Goal: Task Accomplishment & Management: Manage account settings

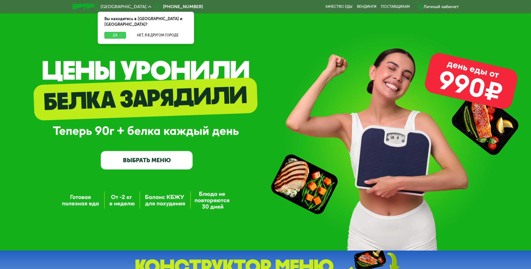
click at [121, 32] on button "Да" at bounding box center [115, 35] width 22 height 7
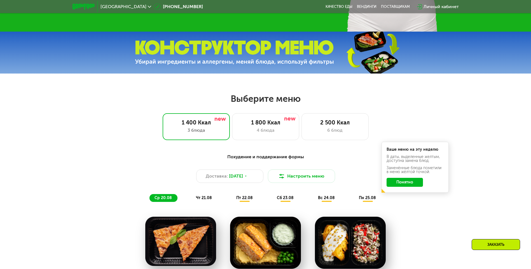
scroll to position [224, 0]
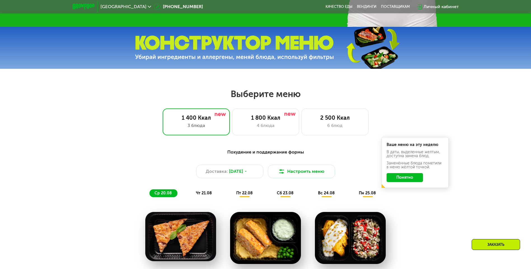
click at [410, 180] on button "Понятно" at bounding box center [405, 177] width 36 height 9
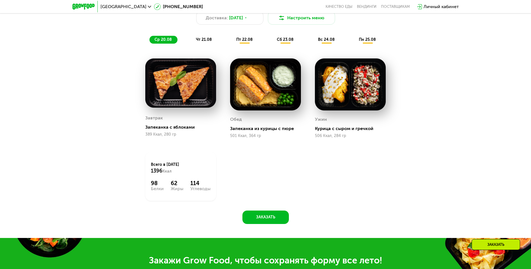
scroll to position [364, 0]
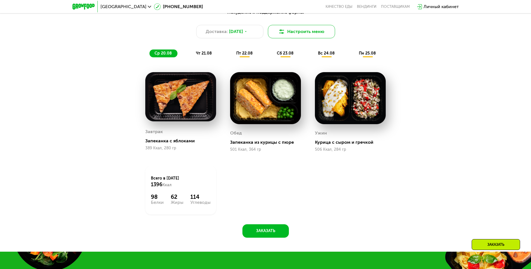
click at [312, 34] on button "Настроить меню" at bounding box center [301, 31] width 67 height 13
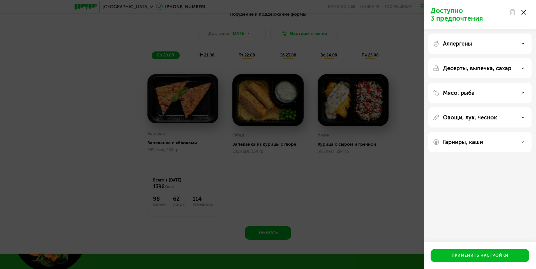
click at [377, 176] on div "Доступно 3 предпочтения Аллергены Десерты, выпечка, сахар Мясо, рыба Овощи, лук…" at bounding box center [268, 134] width 536 height 269
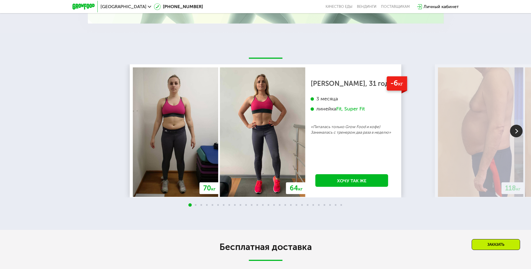
scroll to position [1036, 0]
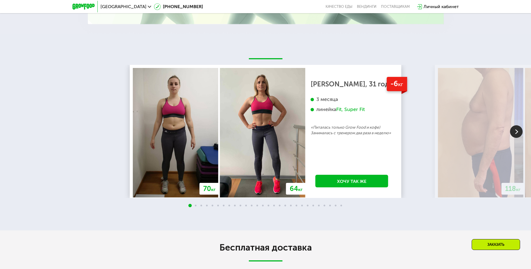
click at [519, 129] on img at bounding box center [516, 131] width 13 height 13
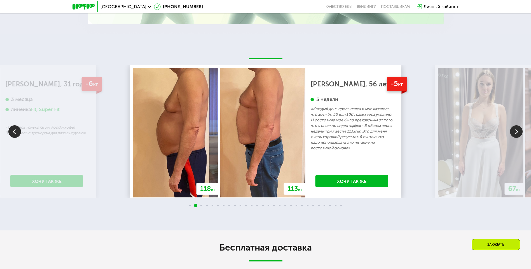
click at [519, 129] on img at bounding box center [516, 131] width 13 height 13
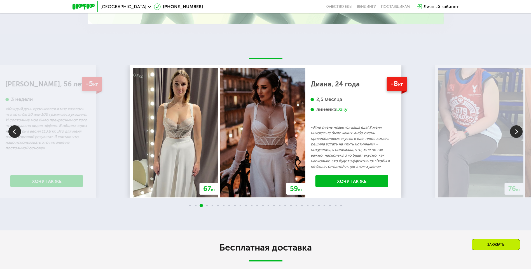
click at [518, 129] on img at bounding box center [516, 131] width 13 height 13
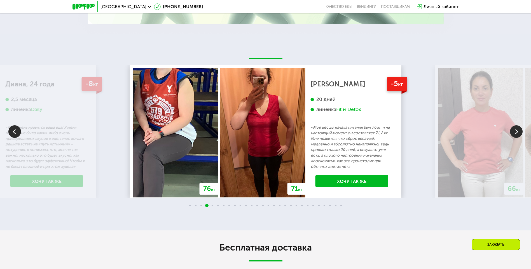
click at [518, 129] on img at bounding box center [516, 131] width 13 height 13
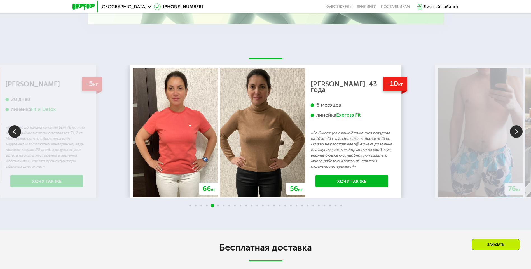
click at [518, 129] on img at bounding box center [516, 131] width 13 height 13
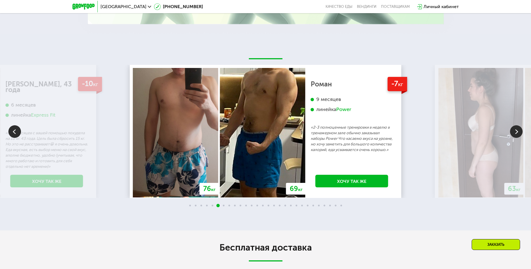
click at [517, 133] on img at bounding box center [516, 131] width 13 height 13
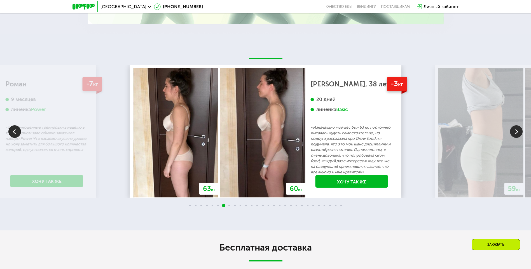
click at [515, 132] on img at bounding box center [516, 131] width 13 height 13
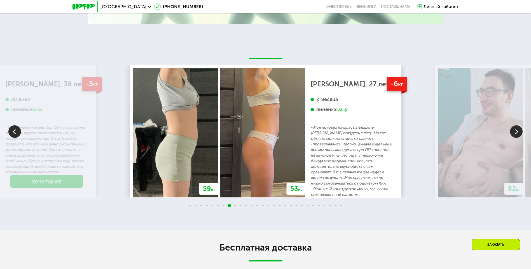
click at [515, 132] on img at bounding box center [516, 131] width 13 height 13
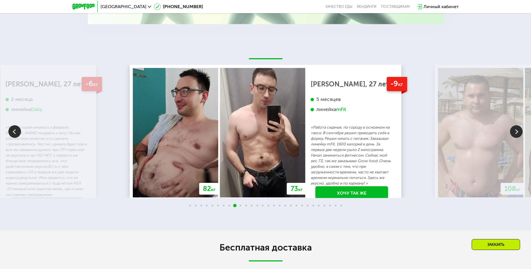
click at [515, 132] on img at bounding box center [516, 131] width 13 height 13
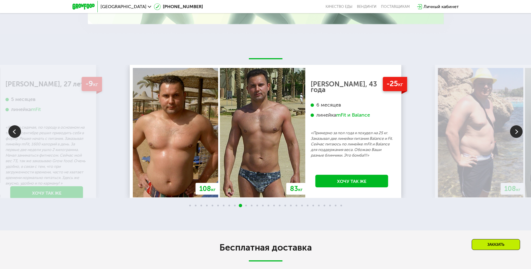
click at [515, 132] on img at bounding box center [516, 131] width 13 height 13
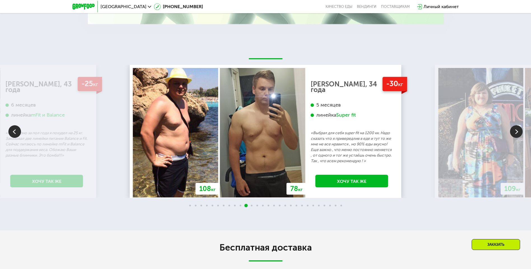
click at [515, 132] on img at bounding box center [516, 131] width 13 height 13
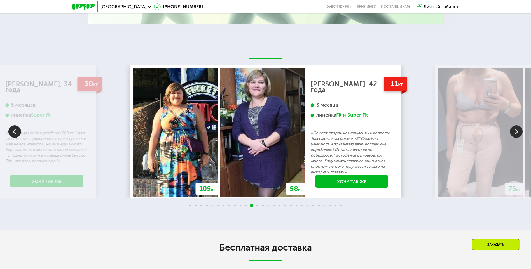
click at [515, 132] on img at bounding box center [516, 131] width 13 height 13
